Goal: Task Accomplishment & Management: Manage account settings

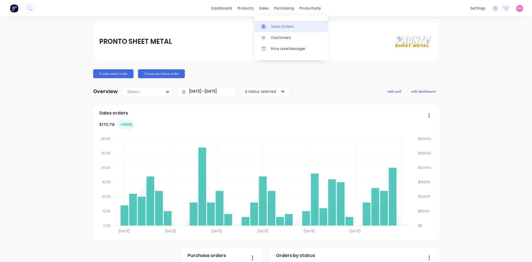
click at [268, 27] on div at bounding box center [265, 26] width 8 height 5
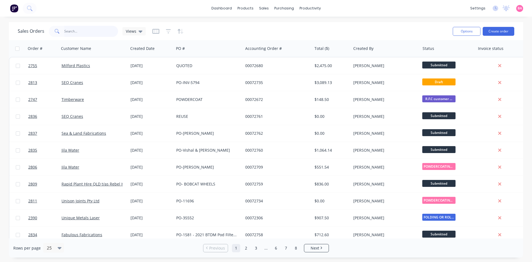
click at [90, 32] on input "text" at bounding box center [91, 31] width 54 height 11
type input "jila"
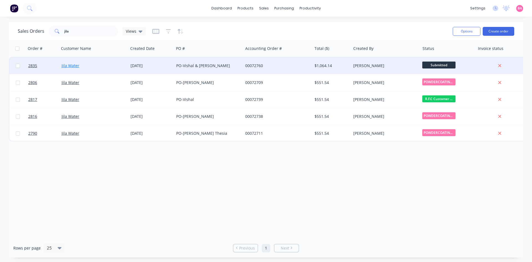
click at [68, 64] on link "Jila Water" at bounding box center [71, 65] width 18 height 5
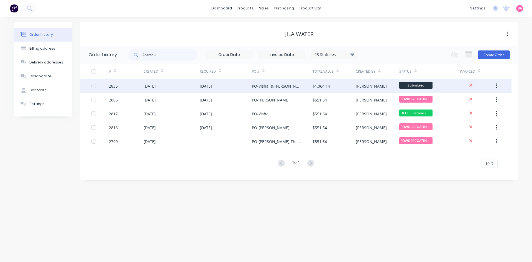
click at [141, 87] on div "2835" at bounding box center [126, 86] width 35 height 14
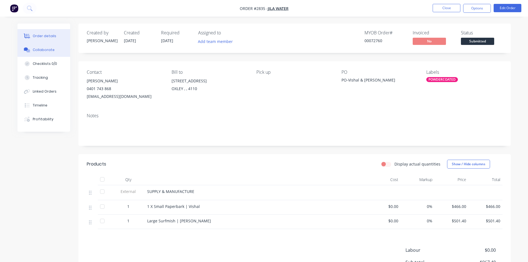
click at [35, 47] on button "Collaborate" at bounding box center [43, 50] width 53 height 14
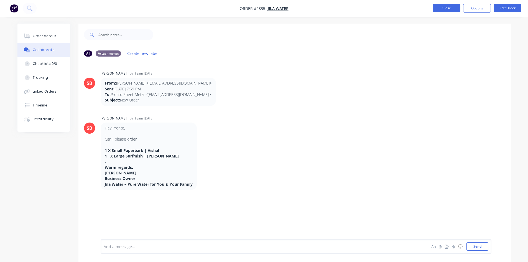
click at [453, 9] on button "Close" at bounding box center [447, 8] width 28 height 8
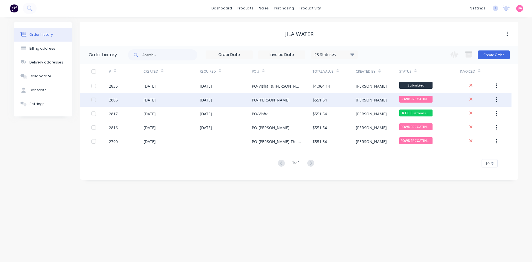
click at [116, 101] on div "2806" at bounding box center [113, 100] width 9 height 6
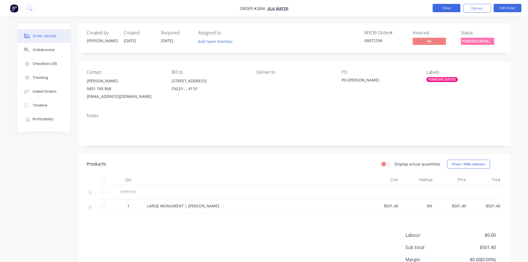
click at [447, 9] on button "Close" at bounding box center [447, 8] width 28 height 8
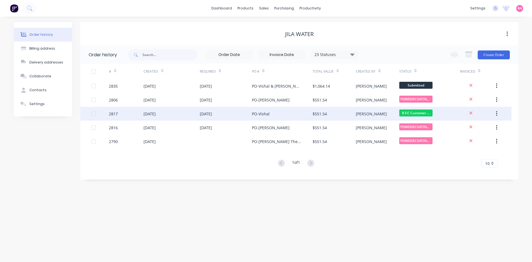
click at [136, 115] on div "2817" at bounding box center [126, 114] width 35 height 14
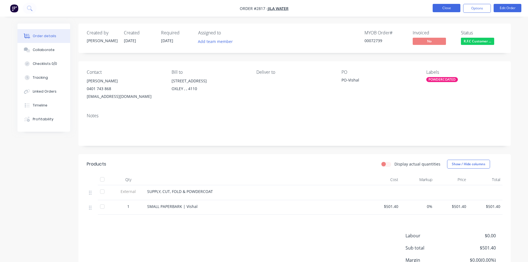
click at [445, 5] on button "Close" at bounding box center [447, 8] width 28 height 8
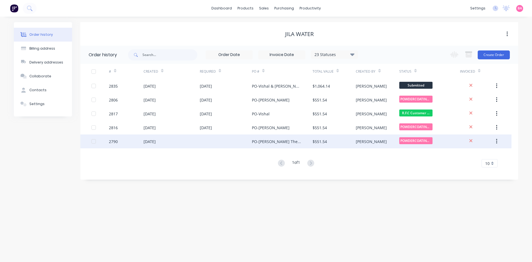
click at [147, 142] on div "[DATE]" at bounding box center [150, 142] width 12 height 6
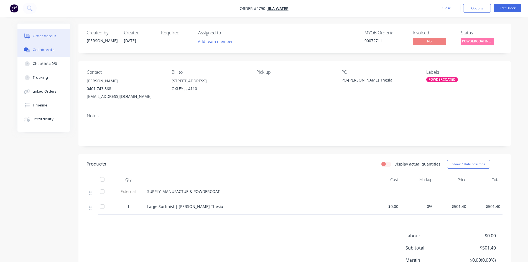
click at [36, 48] on div "Collaborate" at bounding box center [44, 49] width 22 height 5
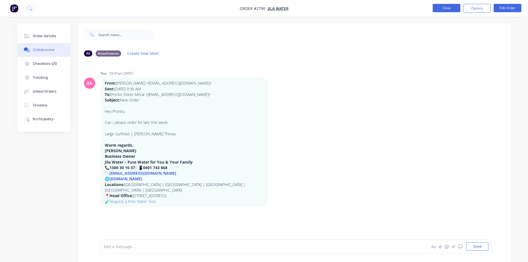
click at [444, 7] on button "Close" at bounding box center [447, 8] width 28 height 8
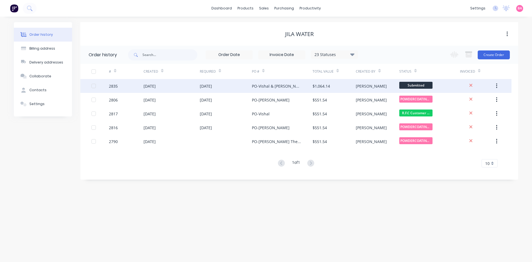
click at [112, 85] on div "2835" at bounding box center [113, 86] width 9 height 6
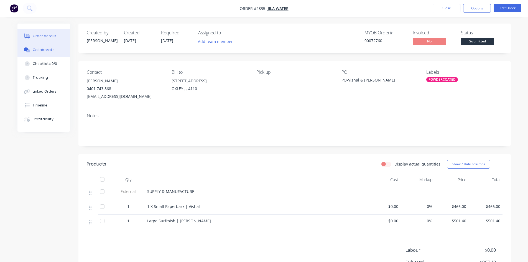
click at [45, 47] on button "Collaborate" at bounding box center [43, 50] width 53 height 14
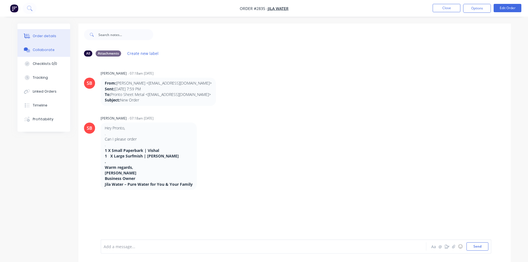
click at [46, 37] on div "Order details" at bounding box center [45, 36] width 24 height 5
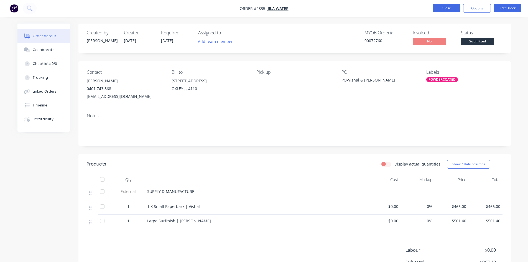
click at [449, 6] on button "Close" at bounding box center [447, 8] width 28 height 8
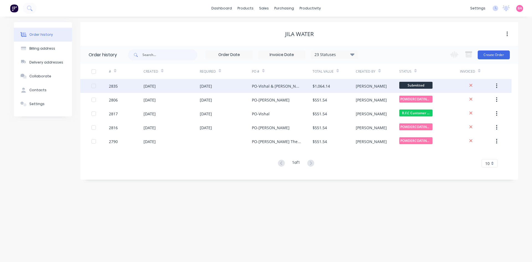
click at [114, 85] on div "2835" at bounding box center [113, 86] width 9 height 6
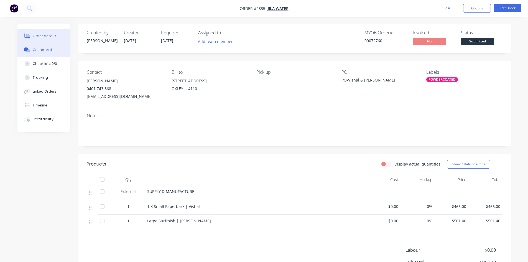
click at [46, 51] on div "Collaborate" at bounding box center [44, 49] width 22 height 5
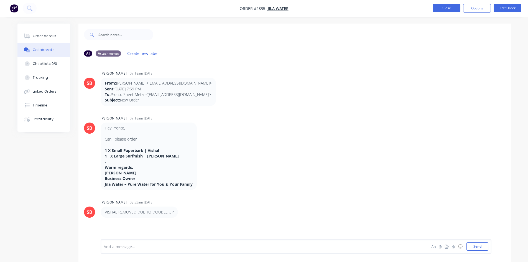
click at [442, 6] on button "Close" at bounding box center [447, 8] width 28 height 8
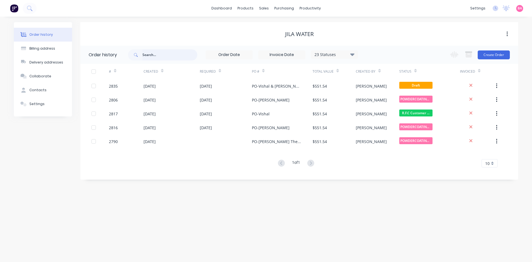
click at [157, 56] on input "text" at bounding box center [170, 54] width 55 height 11
type input "2802"
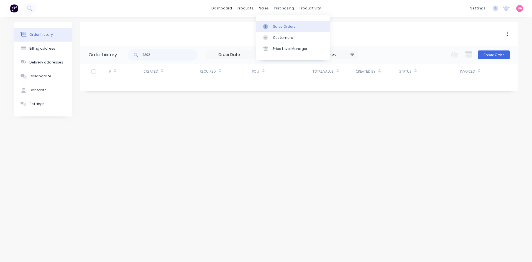
click at [277, 28] on div "Sales Orders" at bounding box center [284, 26] width 23 height 5
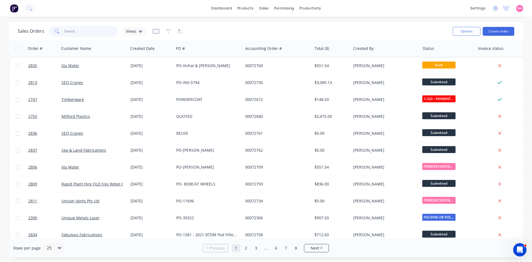
click at [87, 28] on input "text" at bounding box center [91, 31] width 54 height 11
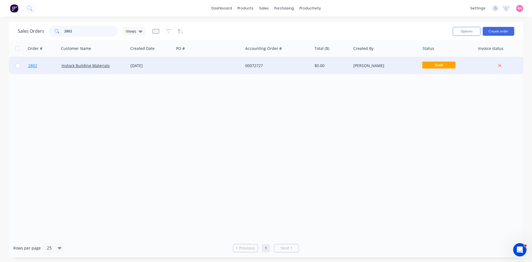
type input "2802"
click at [34, 66] on span "2802" at bounding box center [32, 66] width 9 height 6
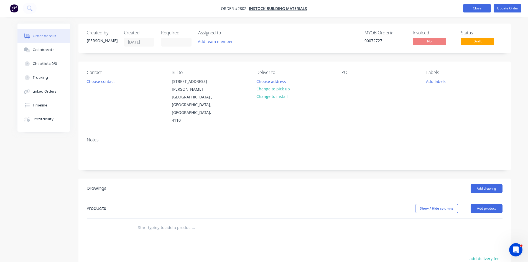
click at [485, 7] on button "Close" at bounding box center [477, 8] width 28 height 8
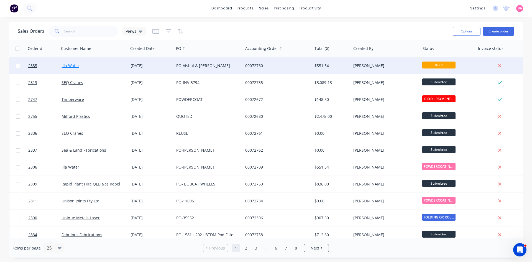
click at [68, 65] on link "Jila Water" at bounding box center [71, 65] width 18 height 5
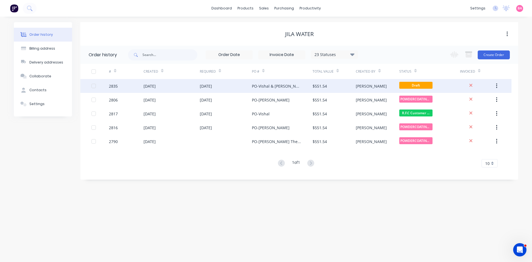
click at [212, 85] on div "[DATE]" at bounding box center [206, 86] width 12 height 6
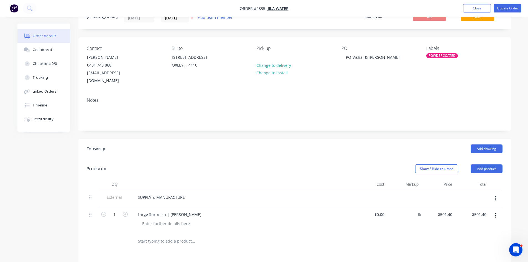
scroll to position [28, 0]
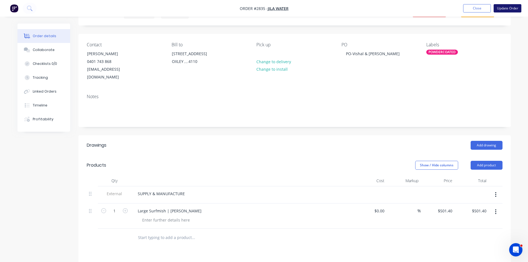
click at [515, 8] on button "Update Order" at bounding box center [508, 8] width 28 height 8
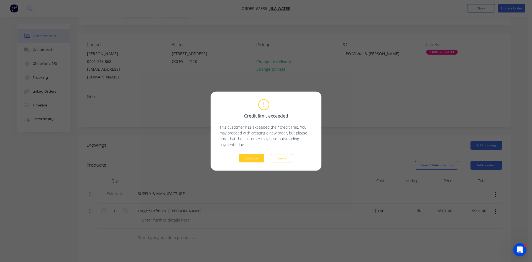
click at [252, 158] on button "Continue" at bounding box center [252, 158] width 26 height 8
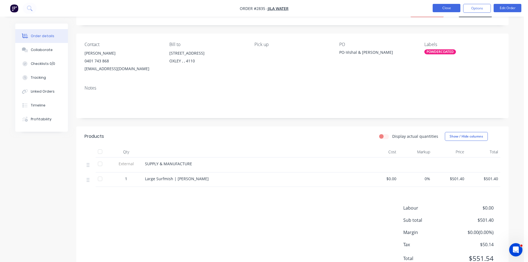
click at [448, 6] on button "Close" at bounding box center [447, 8] width 28 height 8
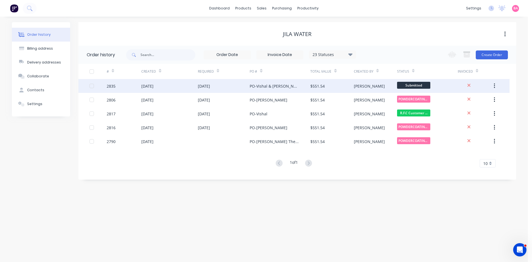
click at [154, 86] on div "[DATE]" at bounding box center [147, 86] width 12 height 6
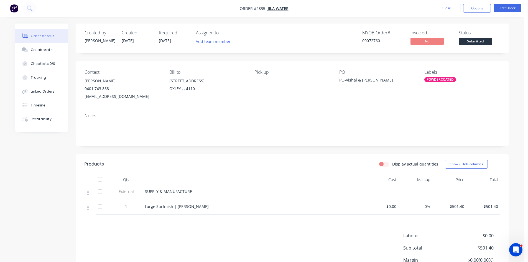
click at [358, 80] on div "PO-Vishal & [PERSON_NAME]" at bounding box center [373, 81] width 69 height 8
click at [362, 80] on div "PO-Vishal & [PERSON_NAME]" at bounding box center [373, 81] width 69 height 8
click at [509, 7] on button "Edit Order" at bounding box center [508, 8] width 28 height 8
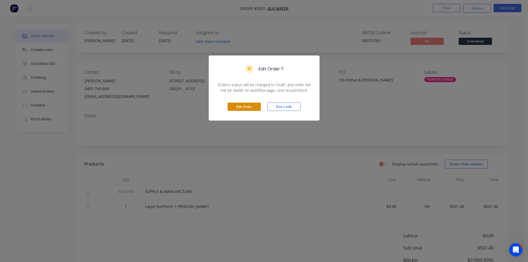
click at [250, 107] on button "Edit Order" at bounding box center [244, 107] width 33 height 8
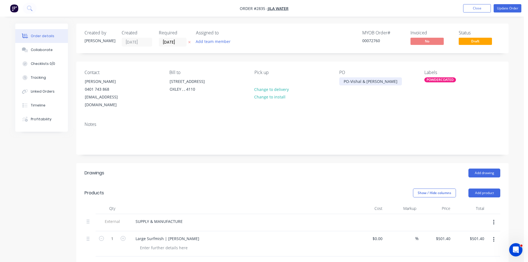
click at [365, 80] on div "PO-Vishal & [PERSON_NAME]" at bounding box center [370, 81] width 63 height 8
click at [504, 5] on button "Update Order" at bounding box center [508, 8] width 28 height 8
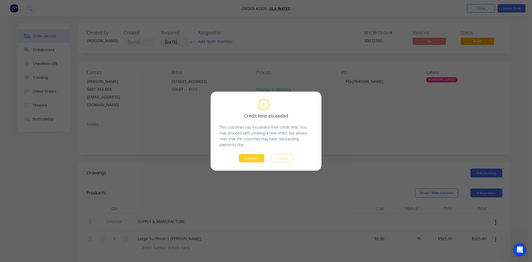
click at [248, 158] on button "Continue" at bounding box center [252, 158] width 26 height 8
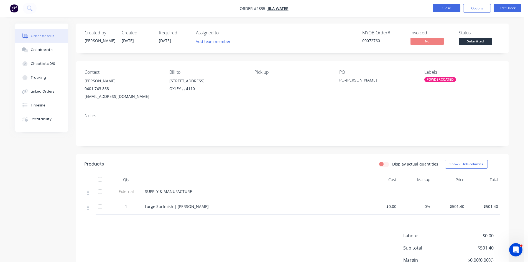
click at [445, 6] on button "Close" at bounding box center [447, 8] width 28 height 8
